Goal: Information Seeking & Learning: Learn about a topic

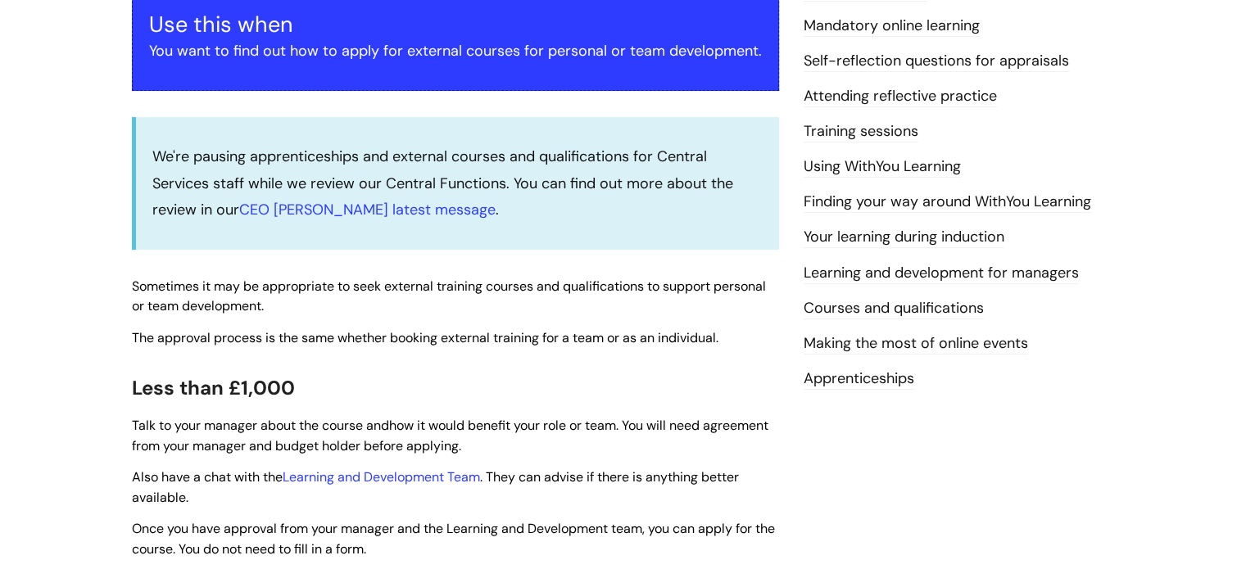
scroll to position [373, 0]
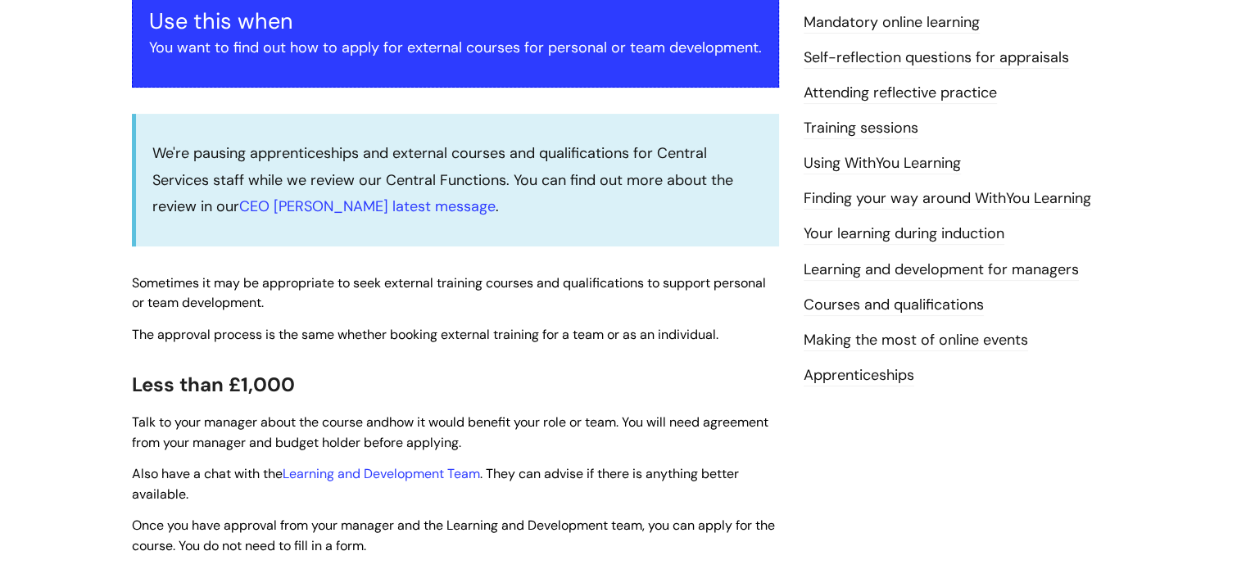
click at [877, 295] on link "Courses and qualifications" at bounding box center [893, 305] width 180 height 21
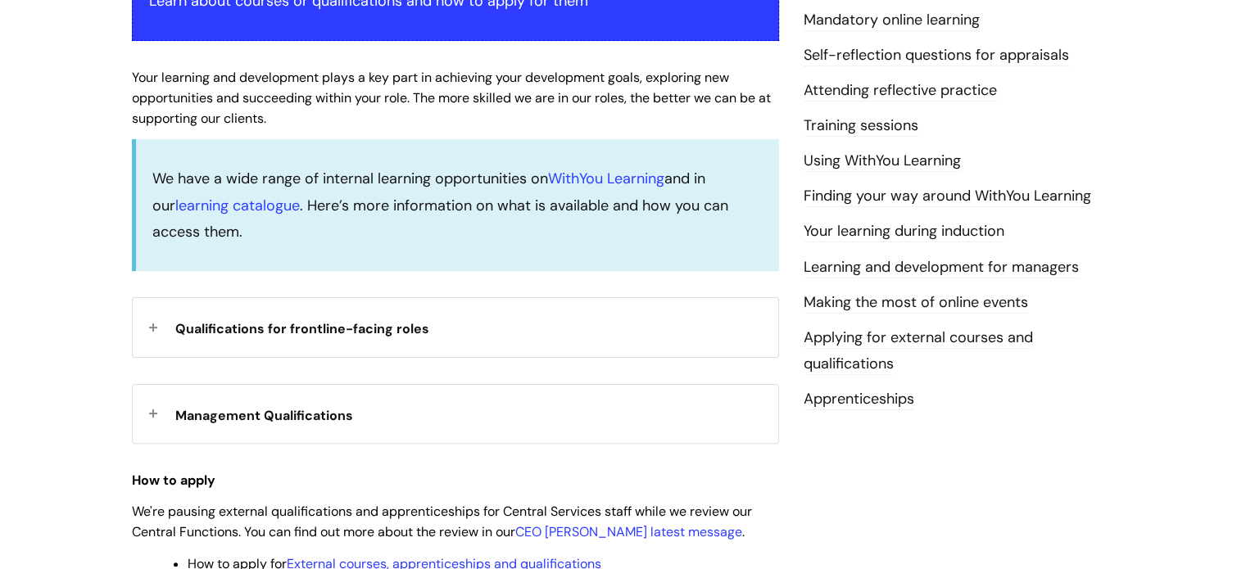
scroll to position [409, 0]
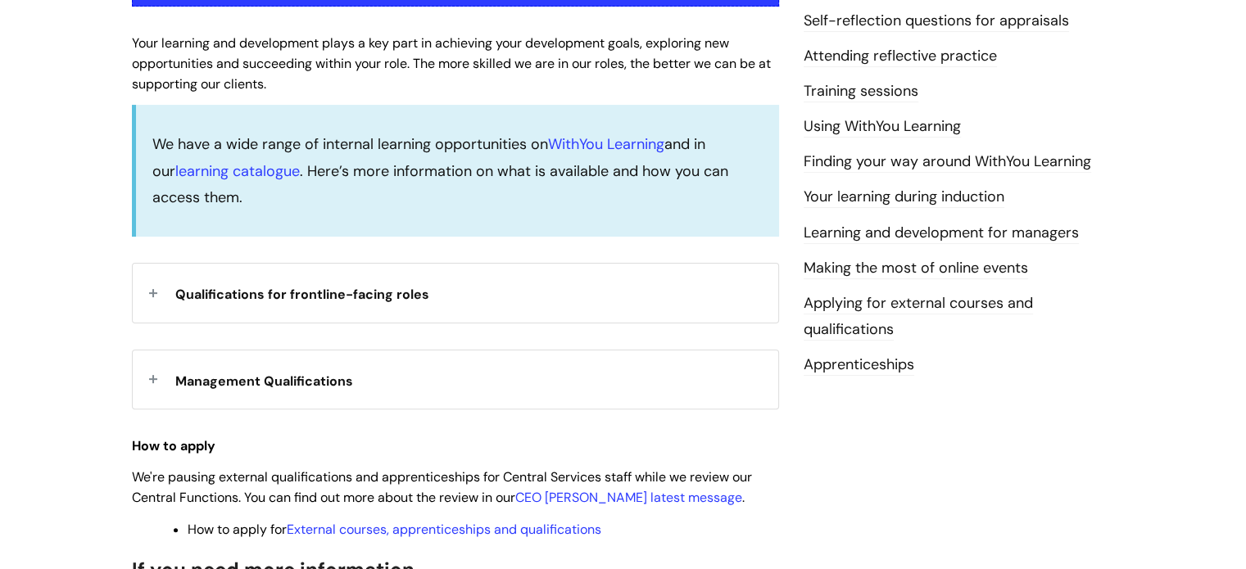
click at [159, 379] on div "Management Qualifications" at bounding box center [455, 379] width 645 height 58
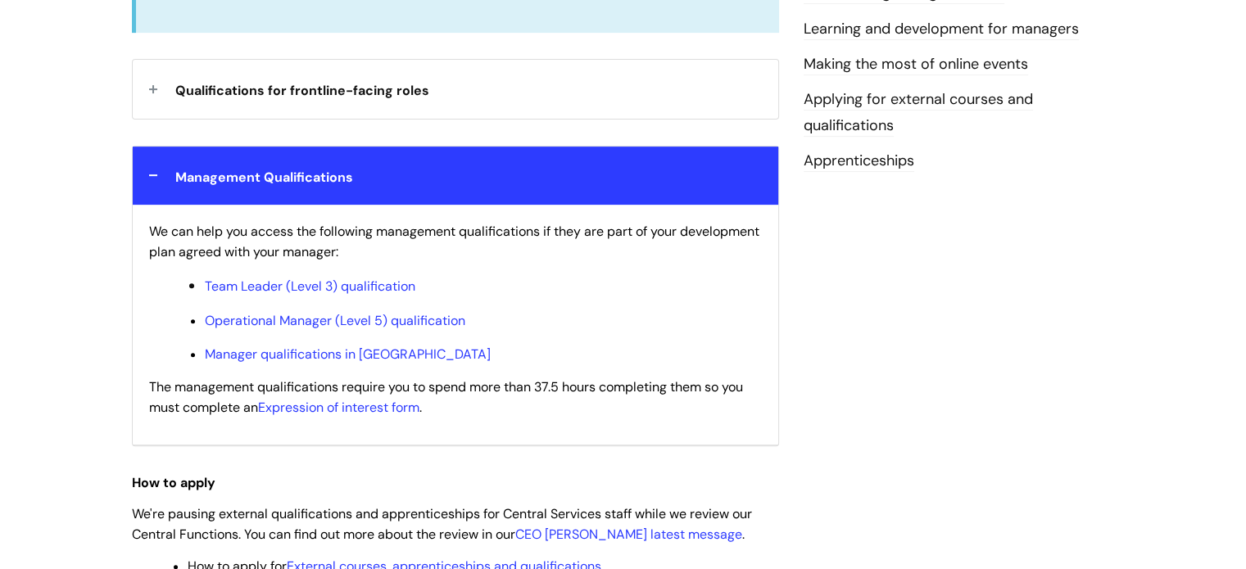
scroll to position [655, 0]
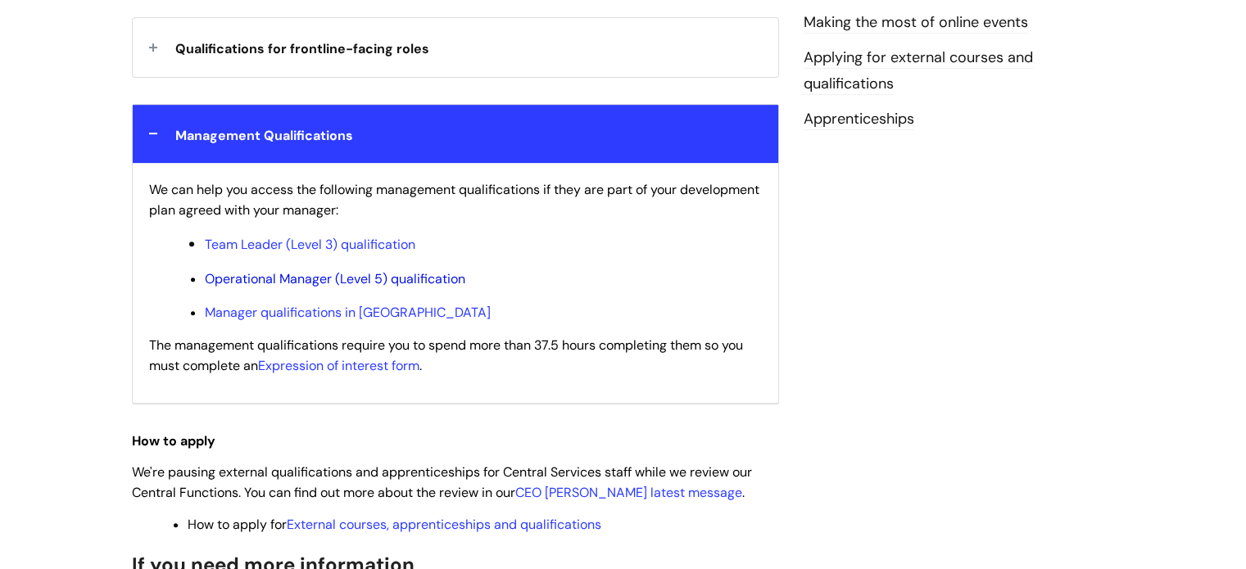
click at [292, 274] on link "Operational Manager (Level 5) qualification" at bounding box center [335, 278] width 260 height 17
